Goal: Check status: Check status

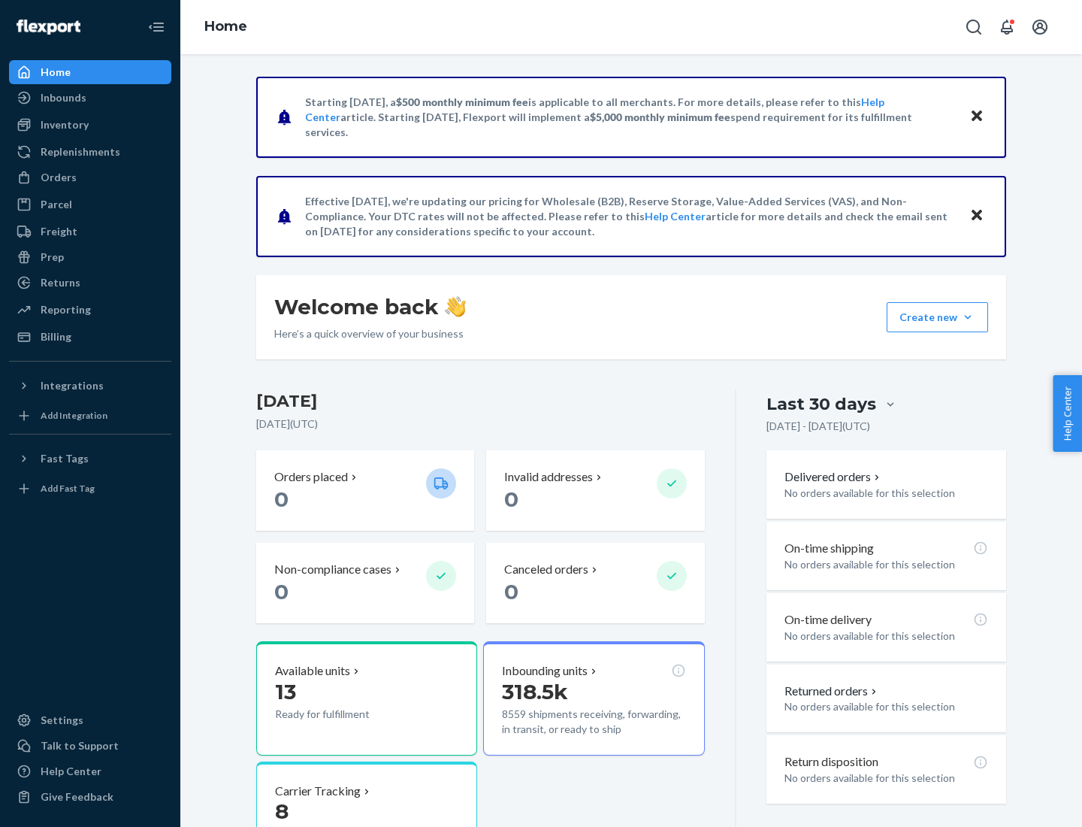
click at [968, 317] on button "Create new Create new inbound Create new order Create new product" at bounding box center [937, 317] width 101 height 30
click at [62, 98] on div "Inbounds" at bounding box center [64, 97] width 46 height 15
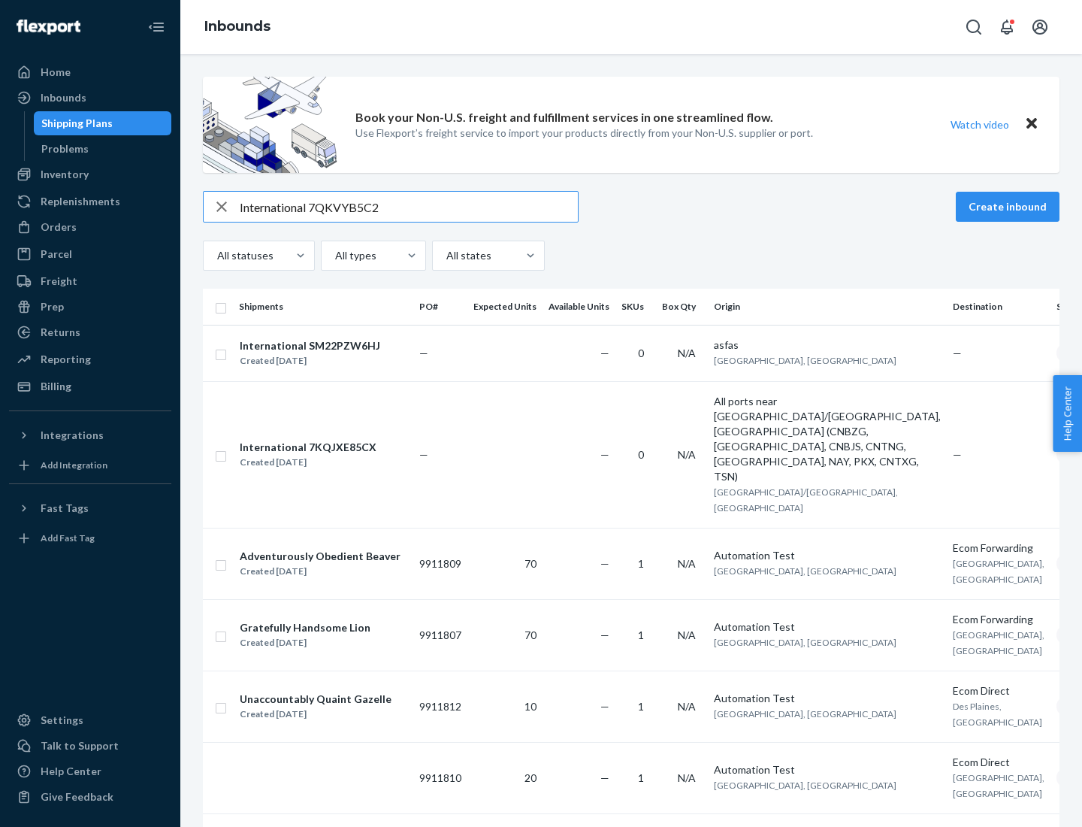
type input "International 7QKVYB5C29"
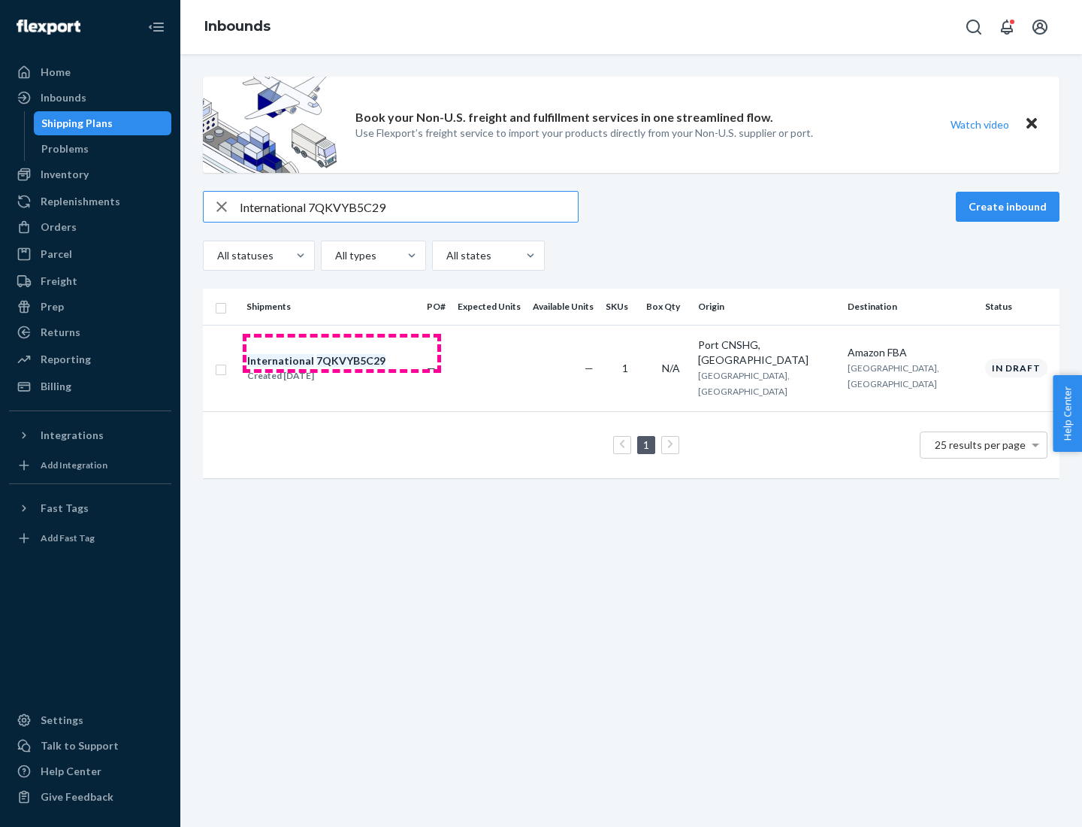
click at [342, 368] on div "Created [DATE]" at bounding box center [316, 375] width 138 height 15
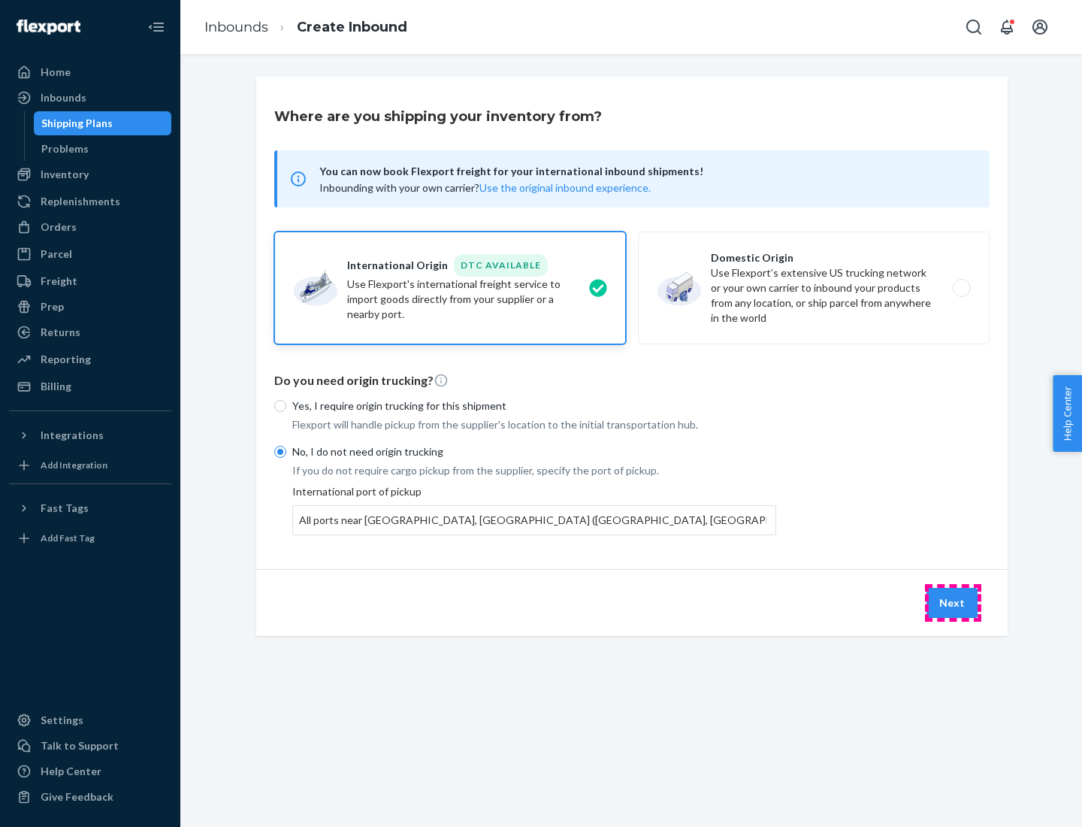
click at [953, 602] on button "Next" at bounding box center [952, 603] width 51 height 30
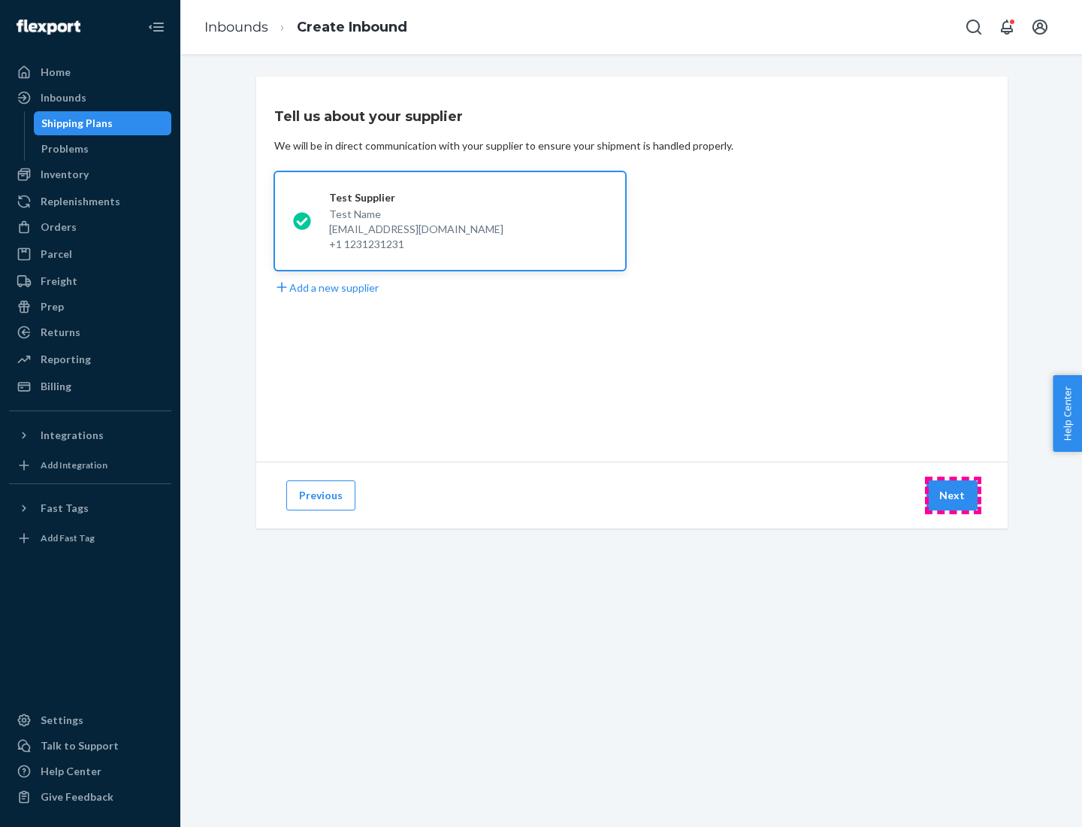
click at [953, 495] on button "Next" at bounding box center [952, 495] width 51 height 30
